Goal: Communication & Community: Answer question/provide support

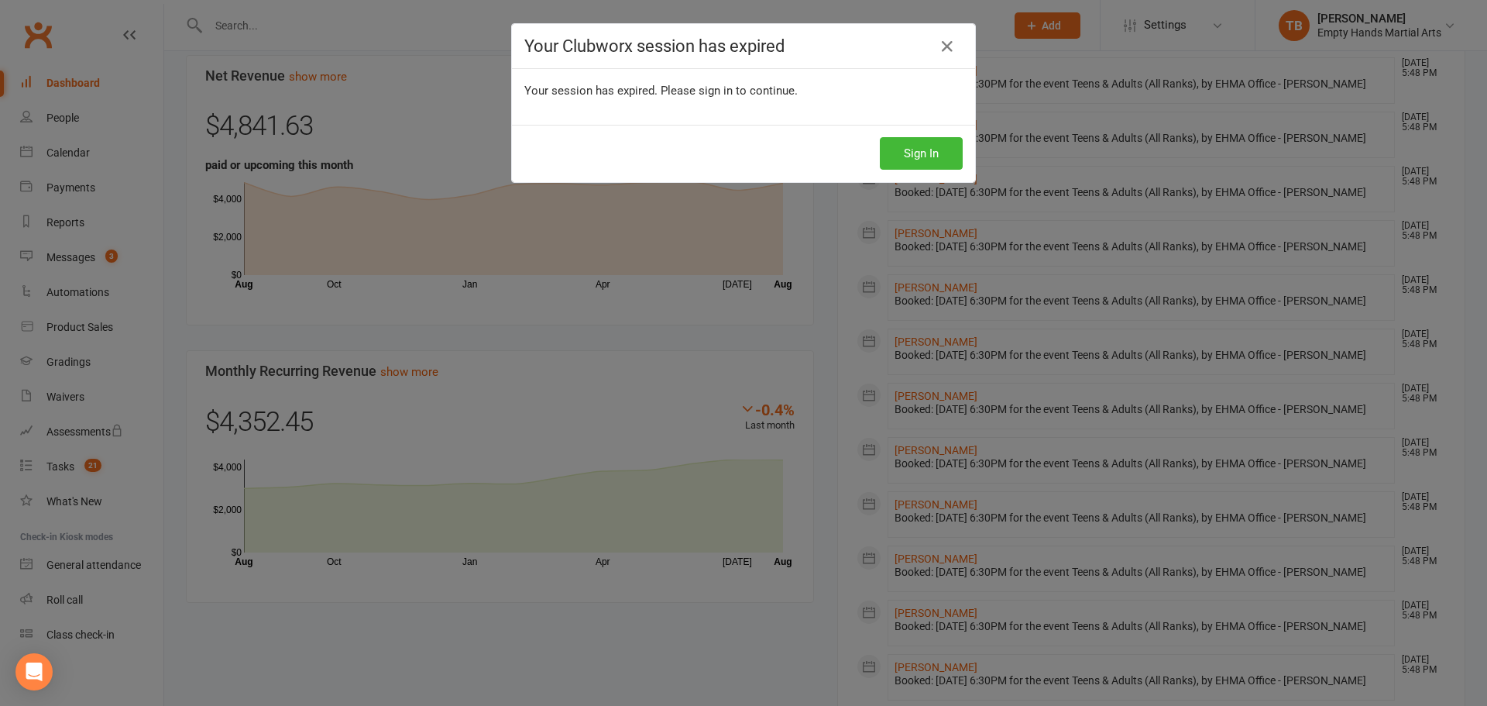
scroll to position [578, 0]
click at [906, 157] on button "Sign In" at bounding box center [921, 153] width 83 height 33
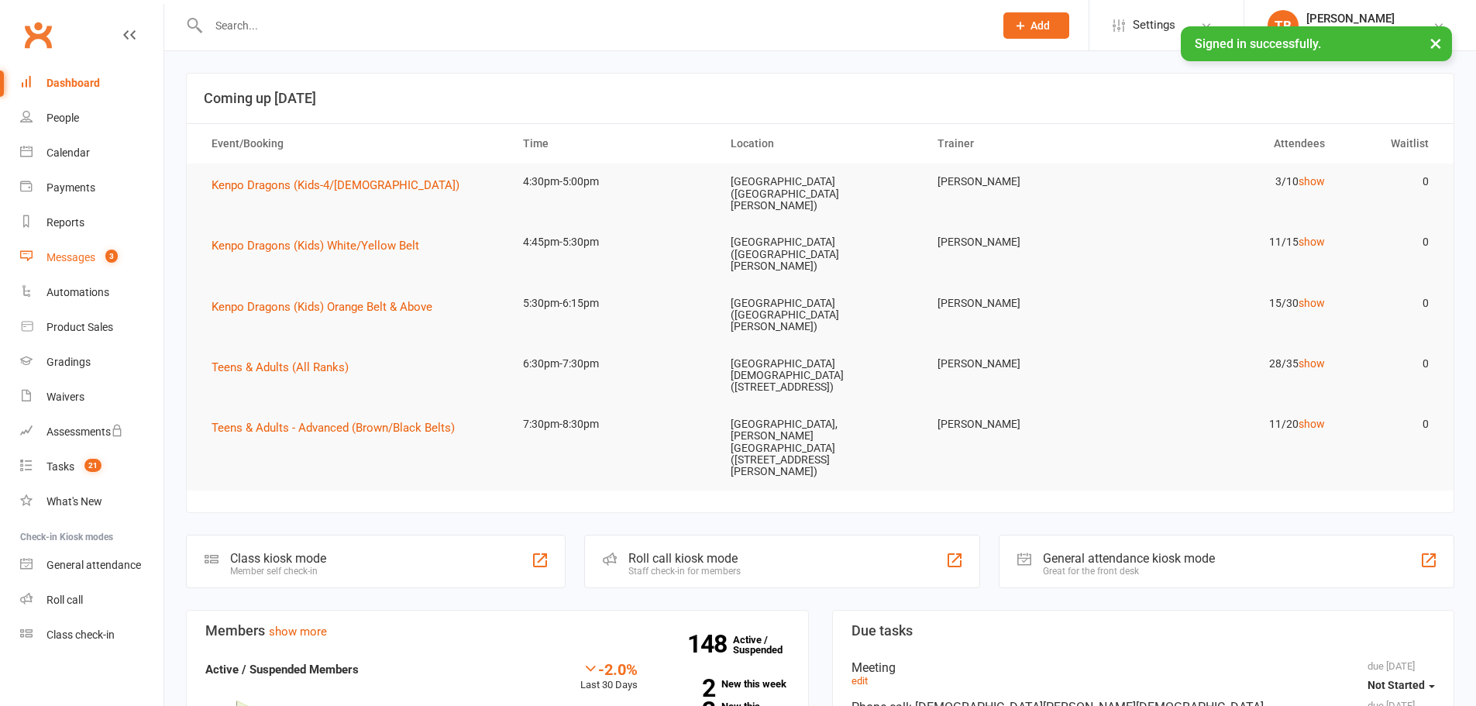
click at [75, 269] on link "Messages 3" at bounding box center [91, 257] width 143 height 35
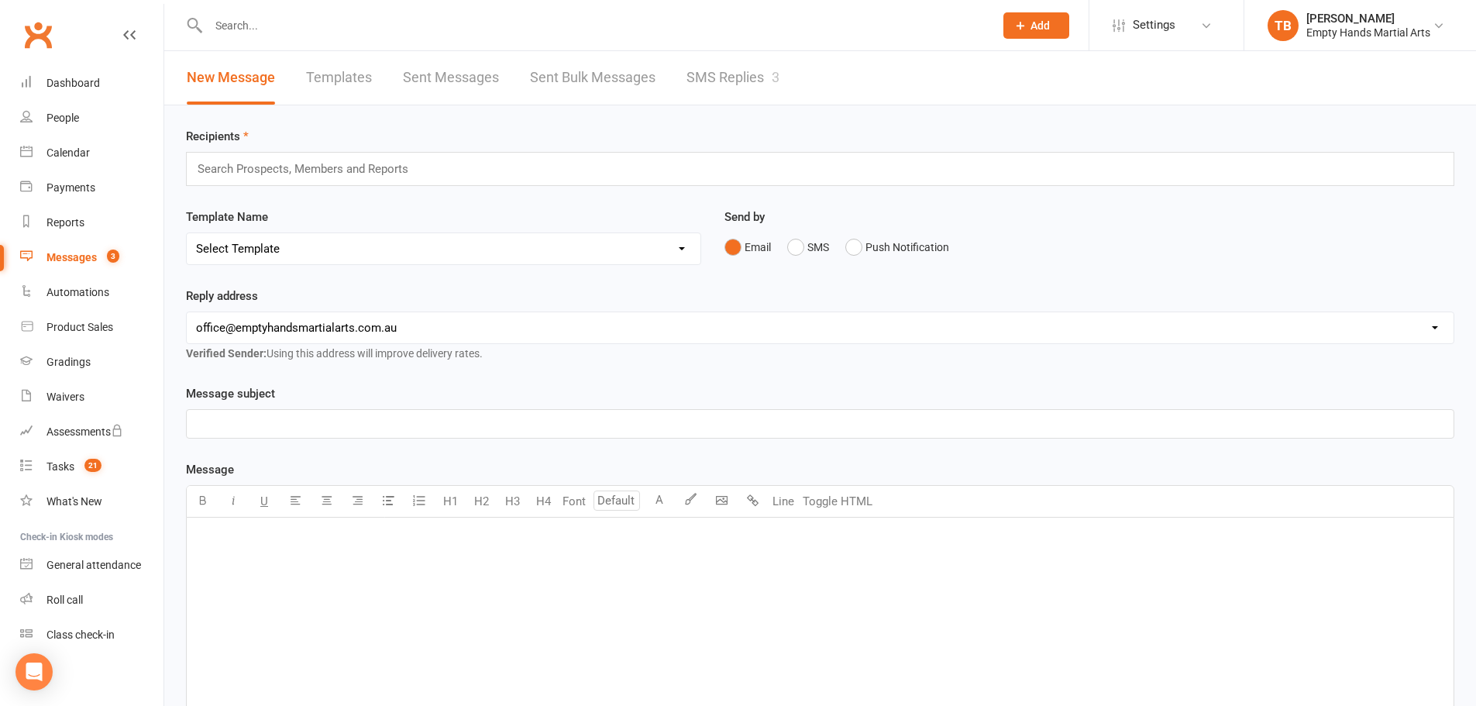
click at [738, 88] on link "SMS Replies 3" at bounding box center [732, 77] width 93 height 53
